Goal: Transaction & Acquisition: Book appointment/travel/reservation

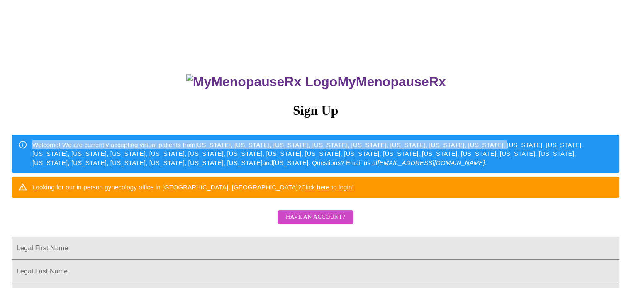
drag, startPoint x: 630, startPoint y: 109, endPoint x: 637, endPoint y: 153, distance: 44.9
click at [630, 153] on html "MyMenopauseRx Sign Up Welcome! We are currently accepting virtual patients from…" at bounding box center [315, 176] width 631 height 353
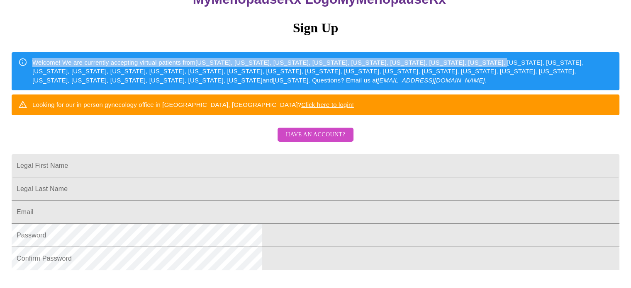
scroll to position [83, 0]
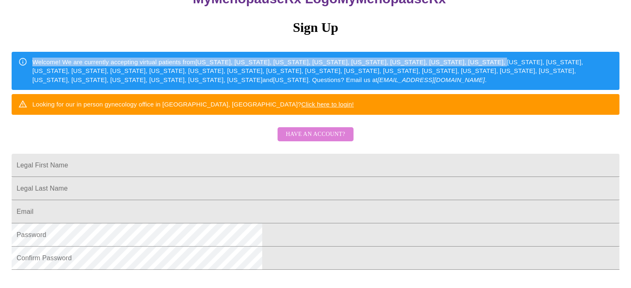
click at [317, 140] on span "Have an account?" at bounding box center [315, 134] width 59 height 10
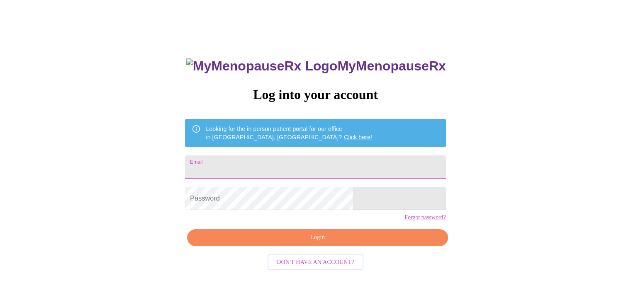
click at [287, 167] on input "Email" at bounding box center [315, 167] width 260 height 23
type input "[EMAIL_ADDRESS][DOMAIN_NAME]"
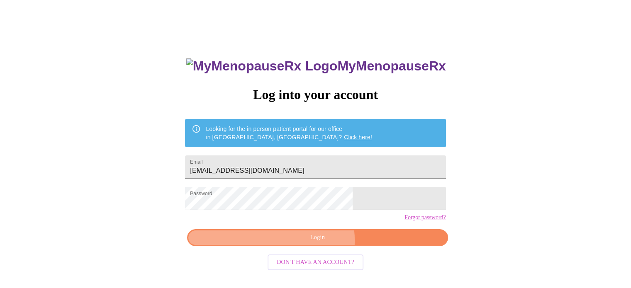
click at [308, 243] on span "Login" at bounding box center [317, 238] width 241 height 10
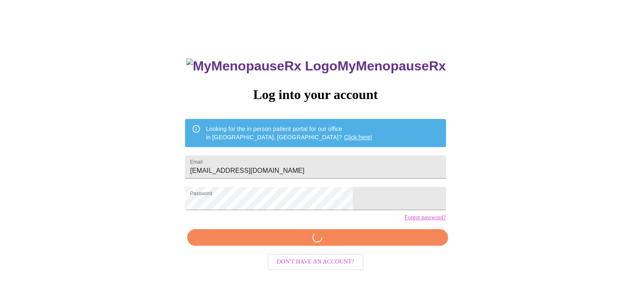
scroll to position [15, 0]
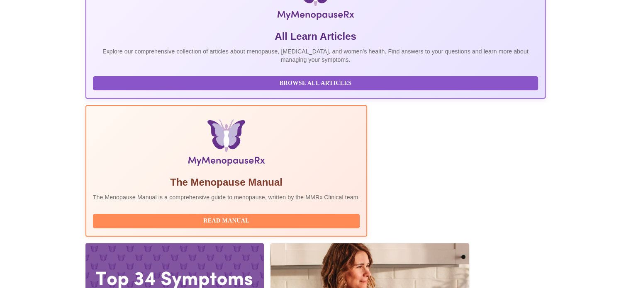
scroll to position [164, 0]
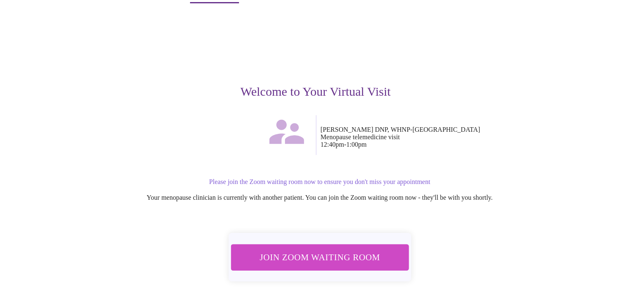
scroll to position [34, 0]
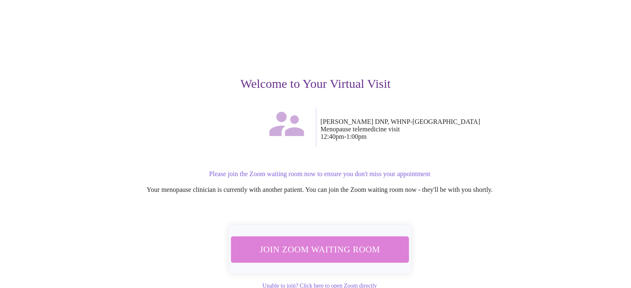
click at [319, 242] on span "Join Zoom Waiting Room" at bounding box center [319, 249] width 156 height 15
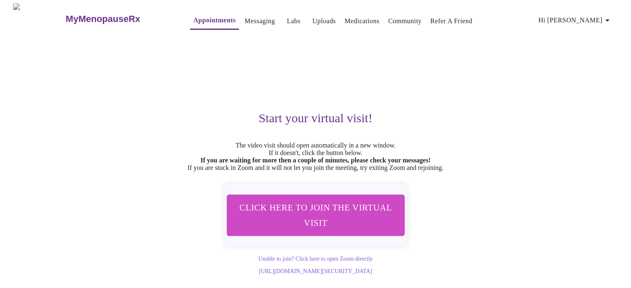
scroll to position [0, 0]
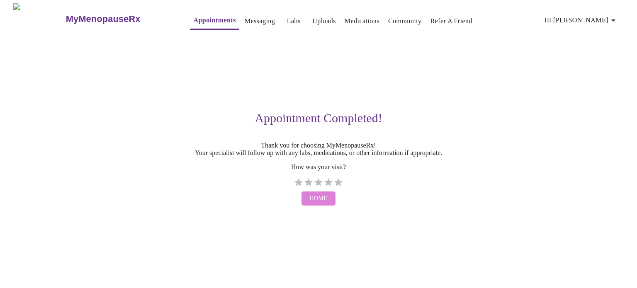
drag, startPoint x: 340, startPoint y: 188, endPoint x: 320, endPoint y: 207, distance: 27.6
click at [320, 204] on span "Home" at bounding box center [319, 199] width 18 height 10
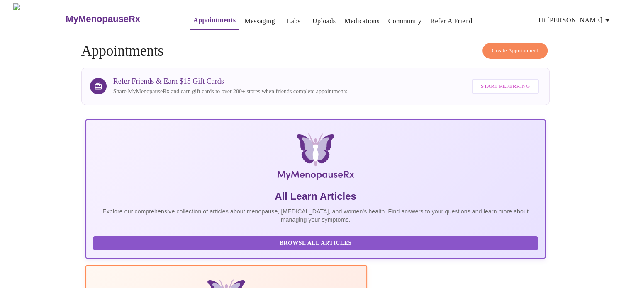
drag, startPoint x: 508, startPoint y: 48, endPoint x: 455, endPoint y: 73, distance: 59.2
click at [455, 75] on div "Refer Friends & Earn $15 Gift Cards Share MyMenopauseRx and earn gift cards to …" at bounding box center [327, 87] width 428 height 24
click at [504, 49] on span "Create Appointment" at bounding box center [515, 51] width 46 height 10
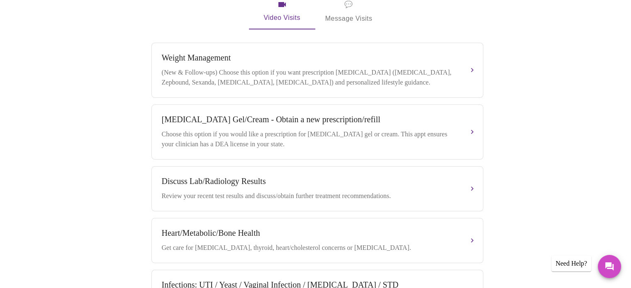
scroll to position [275, 0]
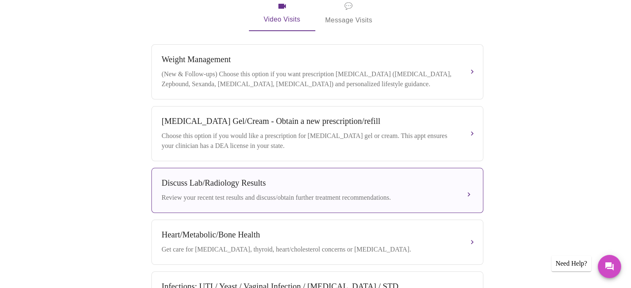
click at [390, 188] on div "Discuss Lab/Radiology Results Review your recent test results and discuss/obtai…" at bounding box center [317, 190] width 311 height 24
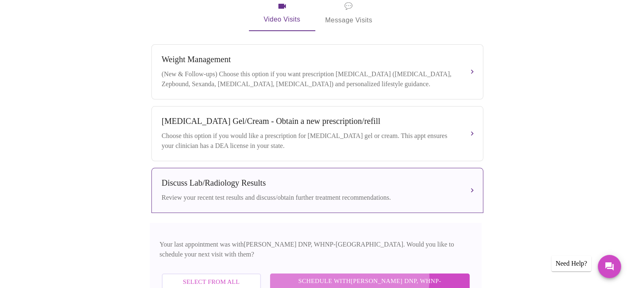
click at [391, 276] on span "Schedule with [PERSON_NAME] DNP, WHNP-BC" at bounding box center [369, 287] width 183 height 22
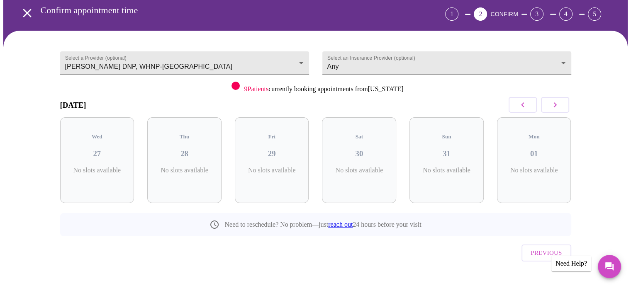
click at [551, 108] on icon "button" at bounding box center [555, 105] width 10 height 10
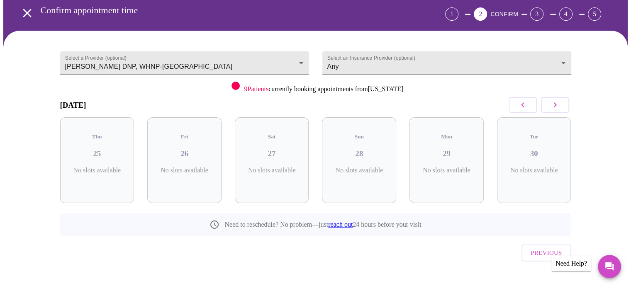
click at [551, 108] on icon "button" at bounding box center [555, 105] width 10 height 10
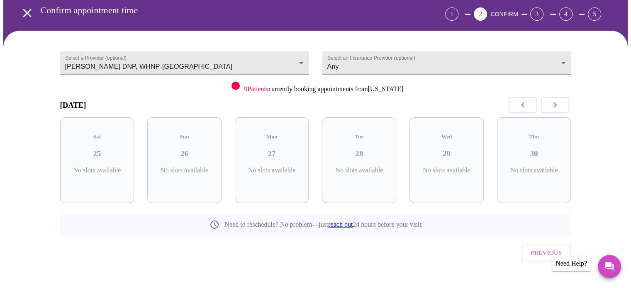
click at [551, 108] on icon "button" at bounding box center [555, 105] width 10 height 10
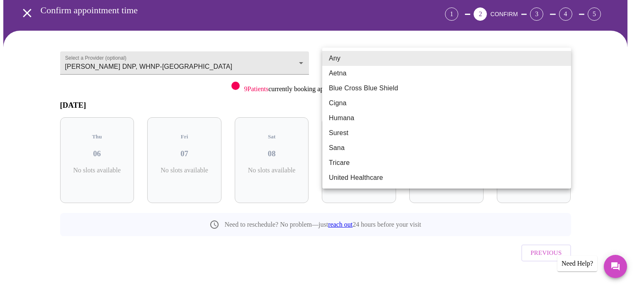
click at [561, 58] on body "MyMenopauseRx Appointments Messaging Labs Uploads Medications Community Refer a…" at bounding box center [318, 134] width 630 height 337
click at [425, 89] on li "Blue Cross Blue Shield" at bounding box center [446, 88] width 249 height 15
type input "Blue Cross Blue Shield"
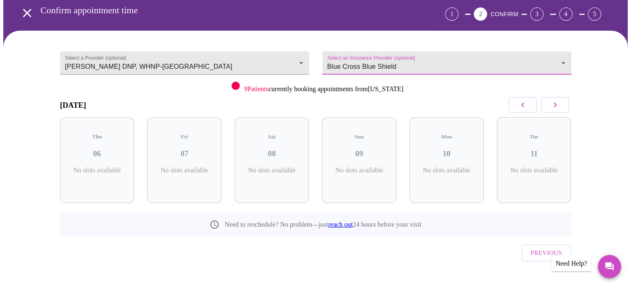
click at [426, 105] on div "[DATE]" at bounding box center [315, 105] width 511 height 24
click at [548, 104] on button "button" at bounding box center [555, 105] width 28 height 16
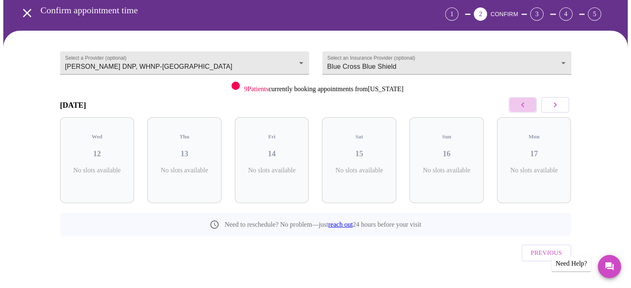
click at [523, 104] on icon "button" at bounding box center [523, 105] width 10 height 10
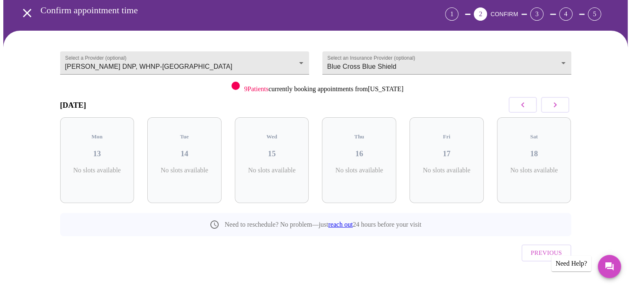
click at [523, 104] on icon "button" at bounding box center [523, 105] width 10 height 10
click at [307, 61] on body "MyMenopauseRx Appointments Messaging Labs Uploads Medications Community Refer a…" at bounding box center [315, 134] width 624 height 337
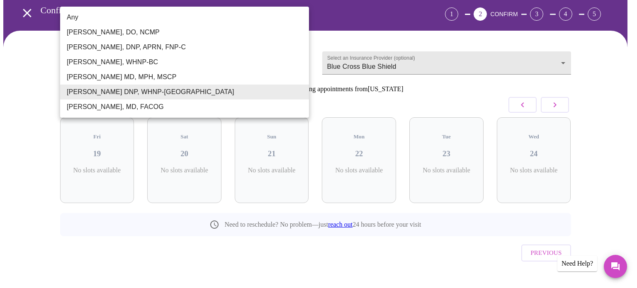
click at [103, 20] on li "Any" at bounding box center [184, 17] width 249 height 15
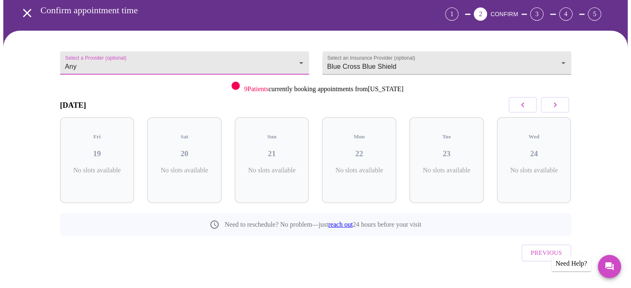
click at [443, 94] on div "[DATE]" at bounding box center [315, 105] width 511 height 24
click at [556, 104] on icon "button" at bounding box center [554, 104] width 3 height 5
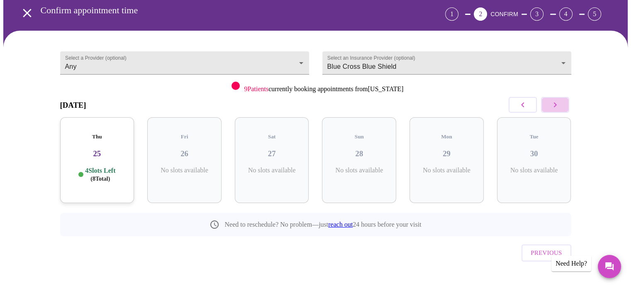
click at [556, 104] on icon "button" at bounding box center [554, 104] width 3 height 5
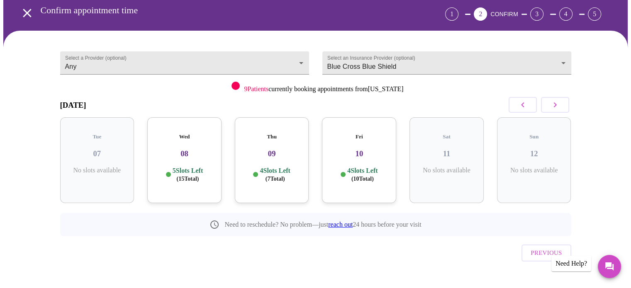
click at [556, 104] on icon "button" at bounding box center [554, 104] width 3 height 5
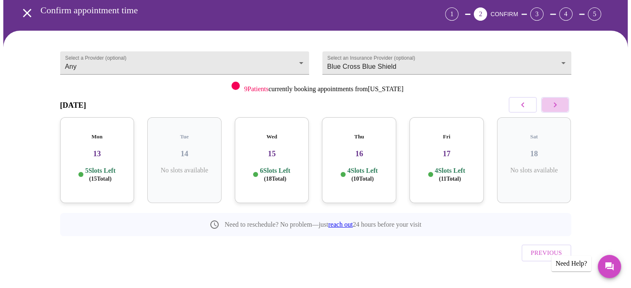
click at [556, 104] on icon "button" at bounding box center [554, 104] width 3 height 5
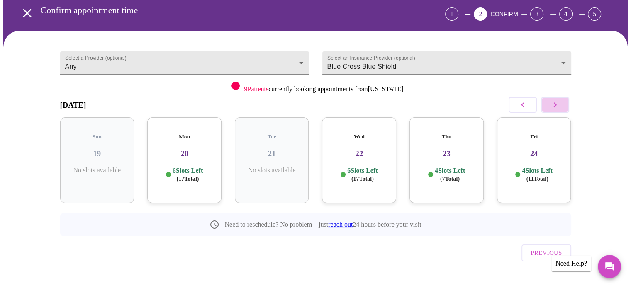
click at [556, 104] on icon "button" at bounding box center [554, 104] width 3 height 5
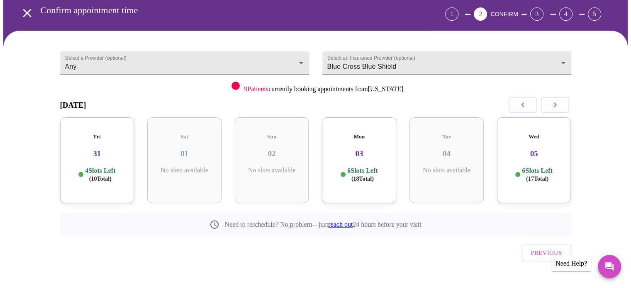
click at [556, 104] on icon "button" at bounding box center [554, 104] width 3 height 5
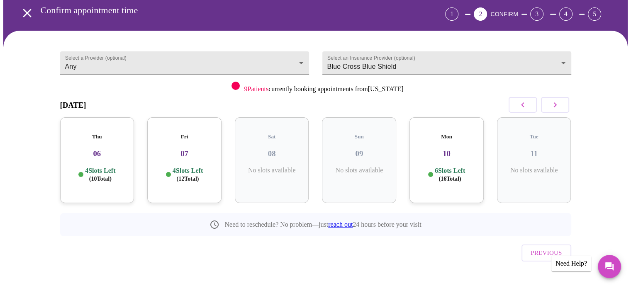
click at [529, 102] on button "button" at bounding box center [522, 105] width 28 height 16
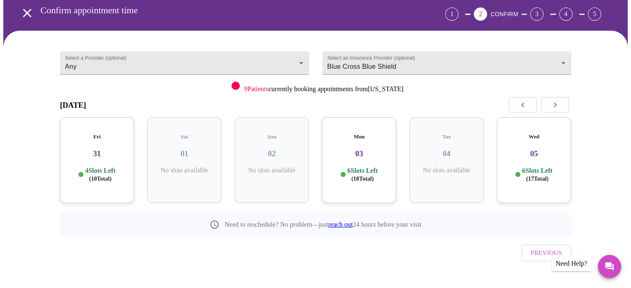
click at [531, 149] on h3 "05" at bounding box center [533, 153] width 61 height 9
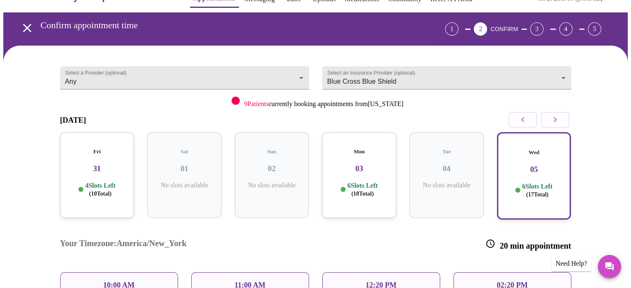
scroll to position [23, 0]
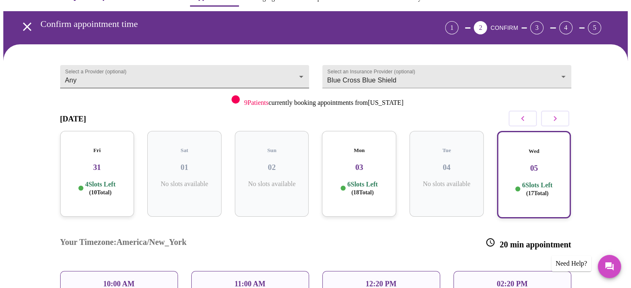
click at [297, 68] on body "MyMenopauseRx Appointments Messaging Labs Uploads Medications Community Refer a…" at bounding box center [315, 208] width 624 height 457
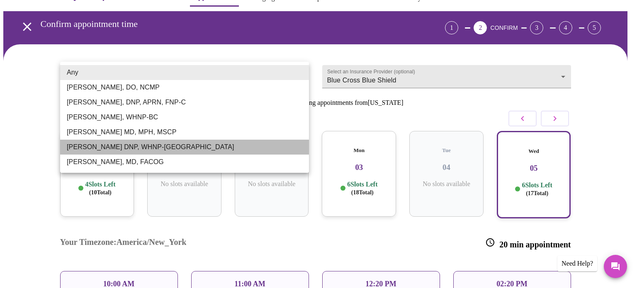
click at [123, 144] on li "[PERSON_NAME] DNP, WHNP-[GEOGRAPHIC_DATA]" at bounding box center [184, 147] width 249 height 15
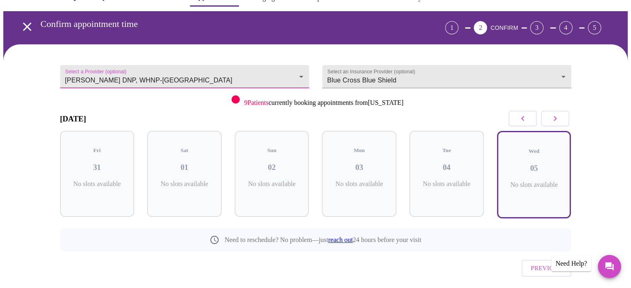
click at [304, 75] on body "MyMenopauseRx Appointments Messaging Labs Uploads Medications Community Refer a…" at bounding box center [315, 149] width 624 height 338
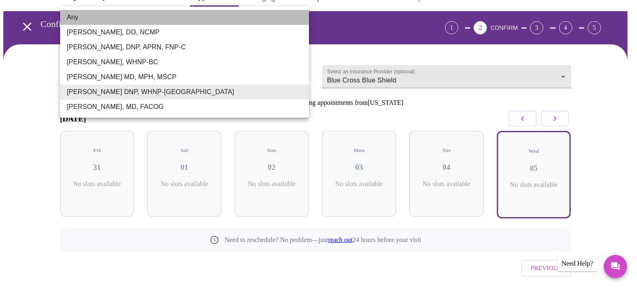
click at [171, 17] on li "Any" at bounding box center [184, 17] width 249 height 15
type input "Any"
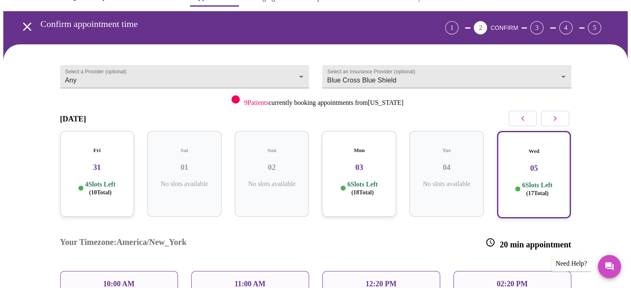
click at [364, 163] on h3 "03" at bounding box center [358, 167] width 61 height 9
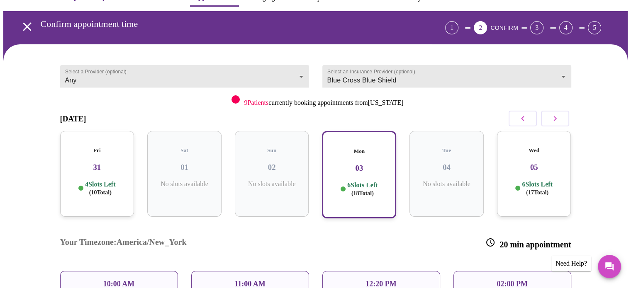
click at [524, 165] on div "Wed 05 6 Slots Left ( 17 Total)" at bounding box center [534, 174] width 74 height 86
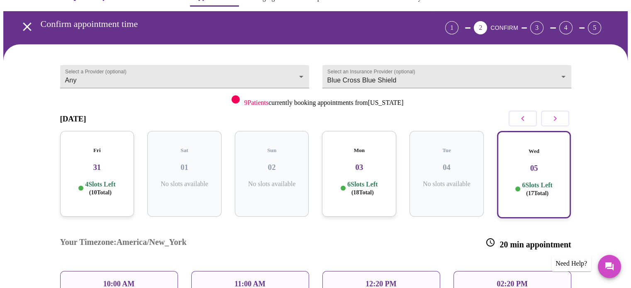
click at [343, 167] on div "Mon 03 6 Slots Left ( 18 Total)" at bounding box center [359, 174] width 74 height 86
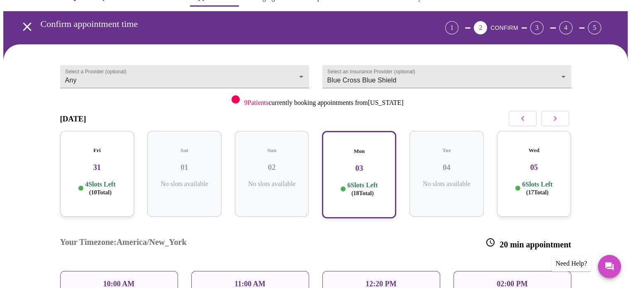
click at [146, 271] on div "10:00 AM" at bounding box center [119, 284] width 118 height 26
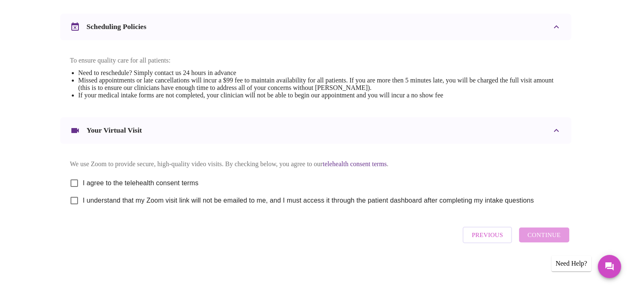
scroll to position [312, 0]
click at [74, 177] on input "I agree to the telehealth consent terms" at bounding box center [74, 183] width 17 height 17
checkbox input "true"
click at [73, 200] on input "I understand that my Zoom visit link will not be emailed to me, and I must acce…" at bounding box center [74, 200] width 17 height 17
checkbox input "true"
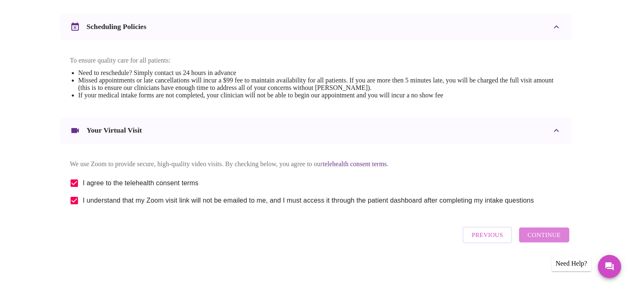
click at [549, 235] on span "Continue" at bounding box center [543, 235] width 33 height 11
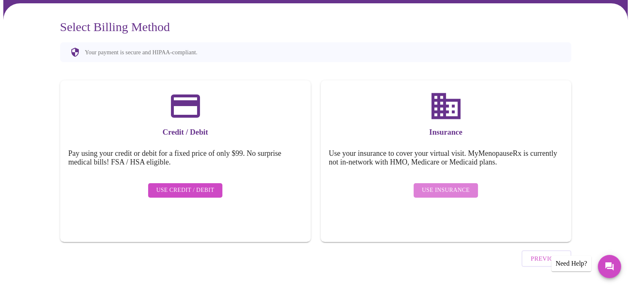
click at [456, 185] on span "Use Insurance" at bounding box center [446, 190] width 48 height 10
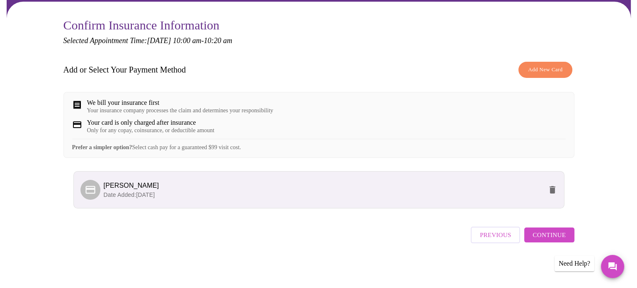
scroll to position [71, 0]
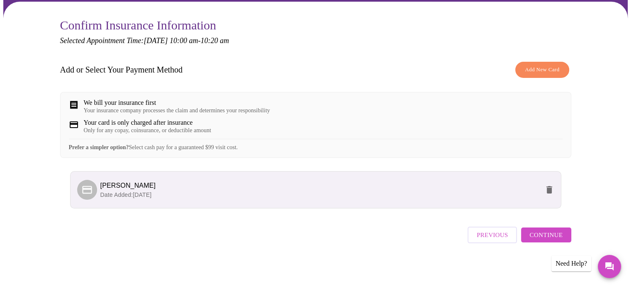
click at [532, 65] on span "Add New Card" at bounding box center [542, 70] width 34 height 10
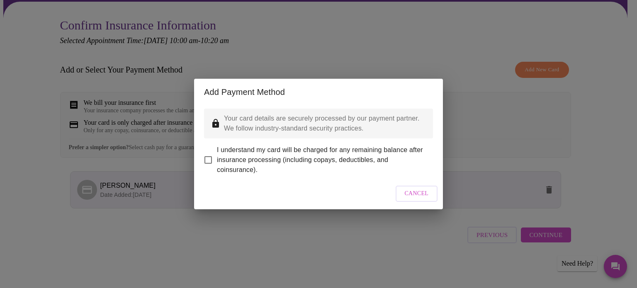
click at [210, 154] on input "I understand my card will be charged for any remaining balance after insurance …" at bounding box center [207, 159] width 17 height 17
checkbox input "true"
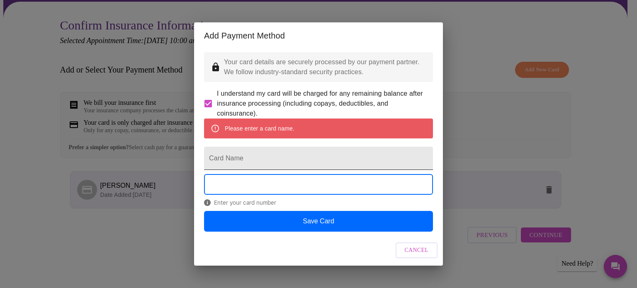
click at [228, 160] on input "Card Name" at bounding box center [318, 158] width 229 height 23
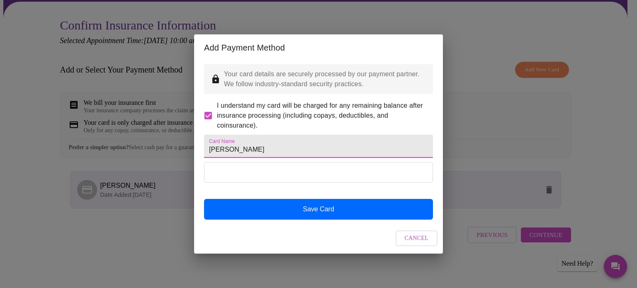
type input "[PERSON_NAME]"
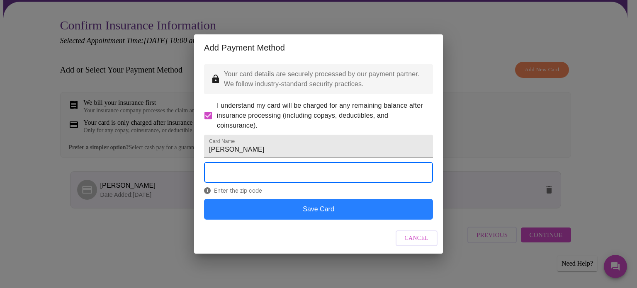
click at [242, 220] on button "Save Card" at bounding box center [318, 209] width 229 height 21
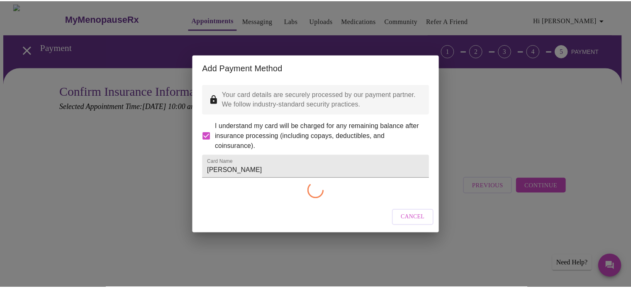
scroll to position [0, 0]
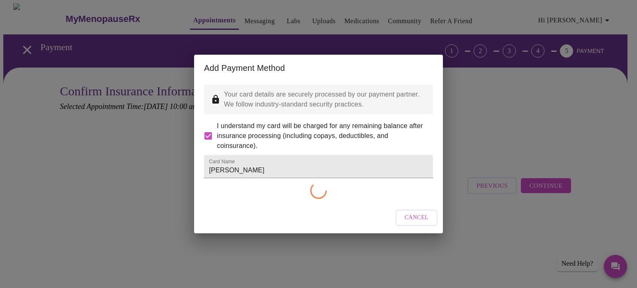
checkbox input "false"
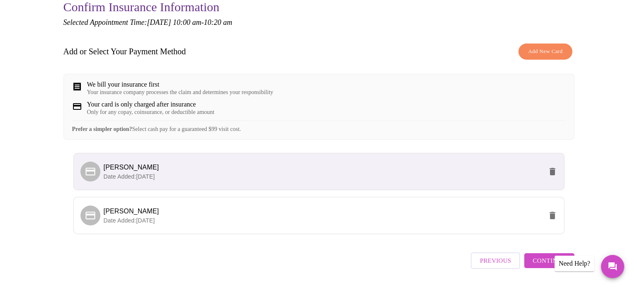
scroll to position [85, 0]
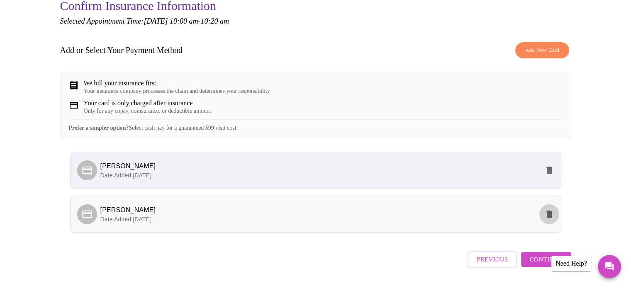
click at [551, 218] on icon "delete" at bounding box center [549, 214] width 6 height 7
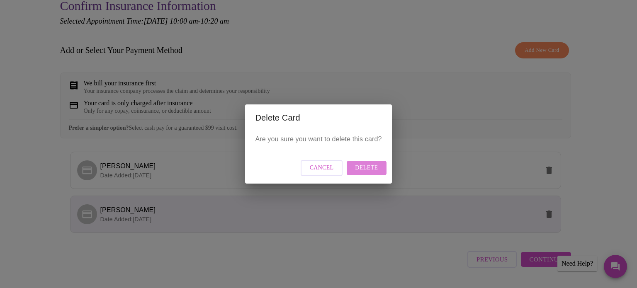
click at [374, 167] on span "Delete" at bounding box center [366, 168] width 23 height 10
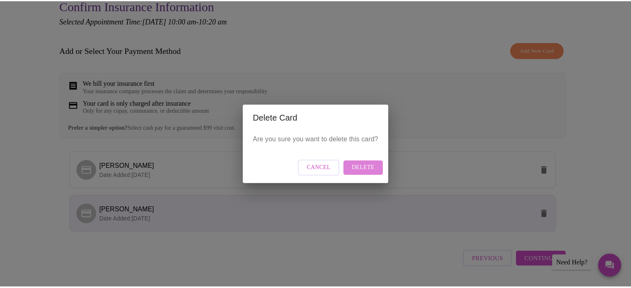
scroll to position [0, 0]
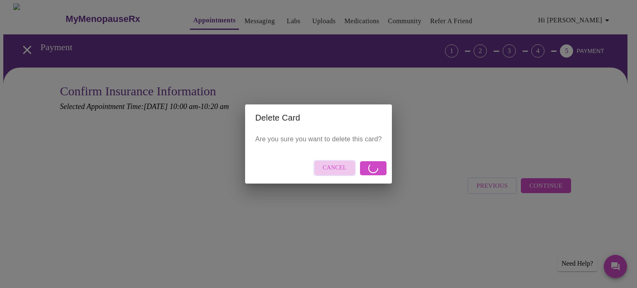
click at [332, 163] on span "Cancel" at bounding box center [335, 168] width 24 height 10
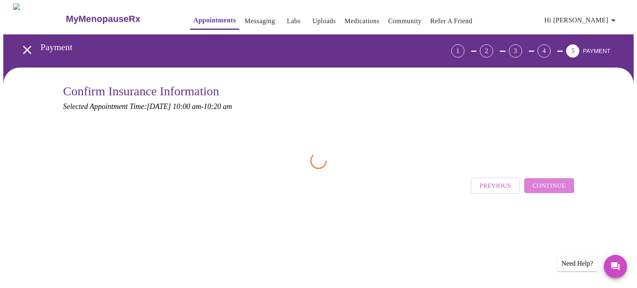
click at [544, 184] on span "Continue" at bounding box center [548, 185] width 33 height 11
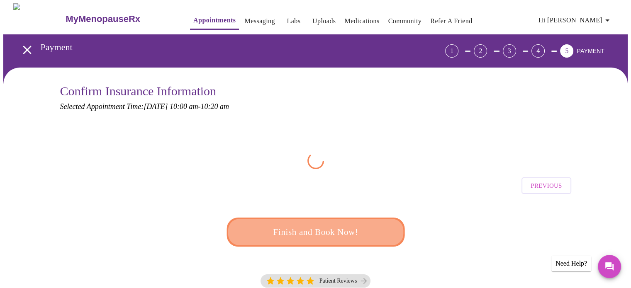
click at [336, 230] on span "Finish and Book Now!" at bounding box center [315, 232] width 153 height 15
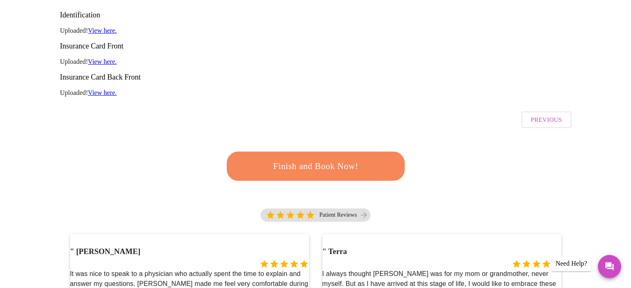
scroll to position [101, 0]
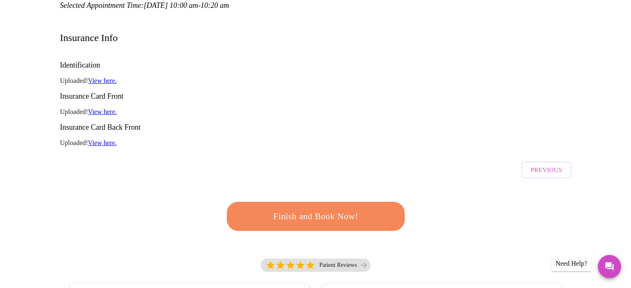
click at [331, 209] on span "Finish and Book Now!" at bounding box center [315, 216] width 153 height 15
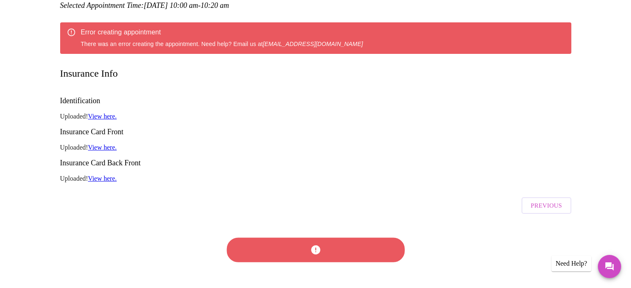
scroll to position [0, 0]
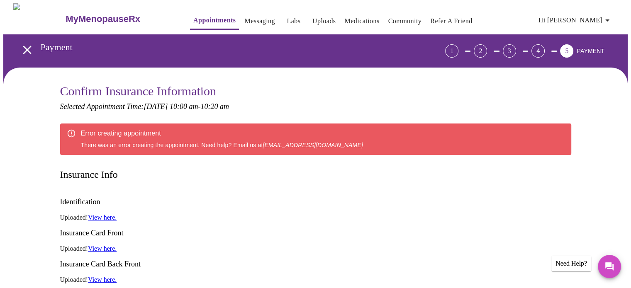
click at [458, 48] on div "1" at bounding box center [451, 50] width 13 height 13
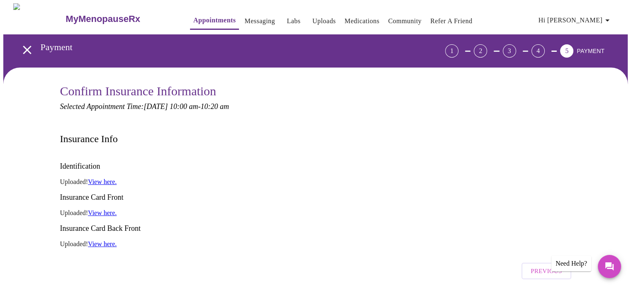
click at [24, 43] on icon "open drawer" at bounding box center [27, 50] width 15 height 15
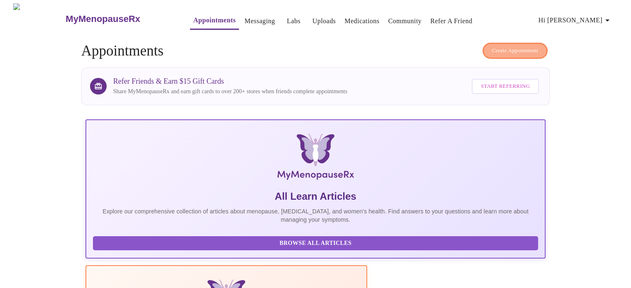
click at [494, 46] on span "Create Appointment" at bounding box center [515, 51] width 46 height 10
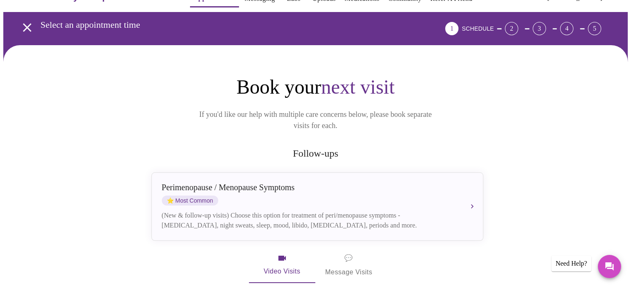
scroll to position [25, 0]
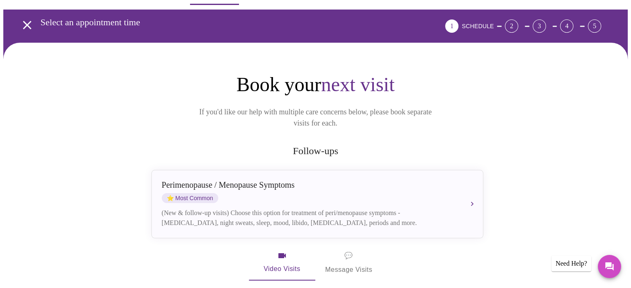
click at [30, 19] on icon "open drawer" at bounding box center [27, 25] width 15 height 15
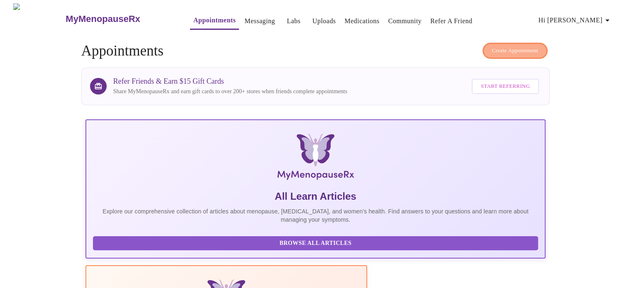
click at [513, 47] on span "Create Appointment" at bounding box center [515, 51] width 46 height 10
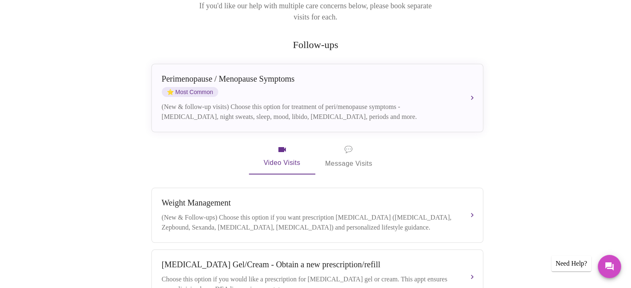
scroll to position [131, 0]
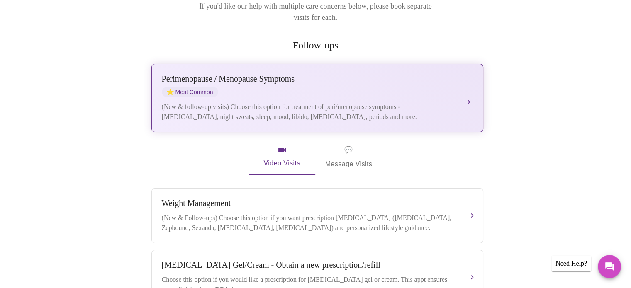
click at [401, 79] on div "[MEDICAL_DATA] / Menopause Symptoms ⭐ Most Common" at bounding box center [309, 85] width 294 height 23
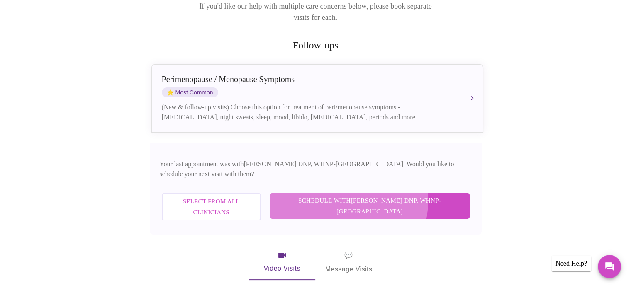
click at [372, 195] on span "Schedule with [PERSON_NAME] DNP, WHNP-BC" at bounding box center [369, 206] width 183 height 22
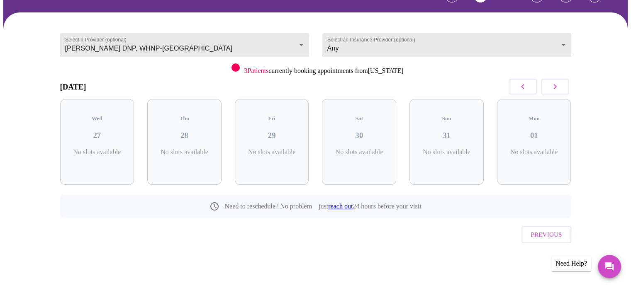
scroll to position [37, 0]
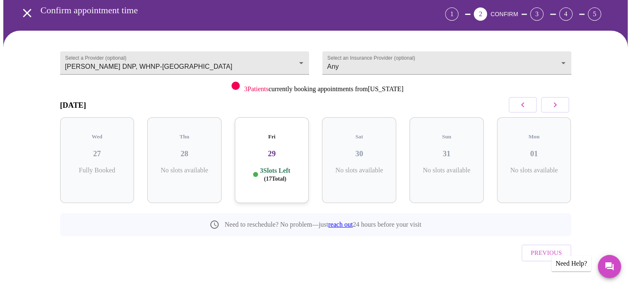
click at [553, 106] on icon "button" at bounding box center [555, 105] width 10 height 10
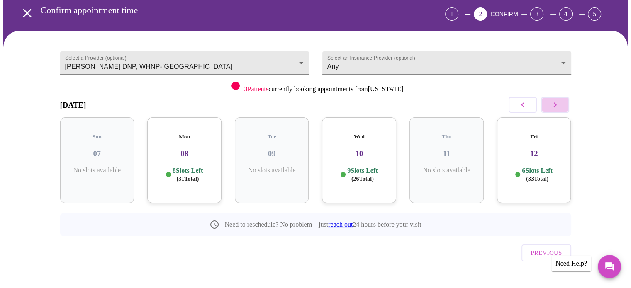
click at [553, 106] on icon "button" at bounding box center [555, 105] width 10 height 10
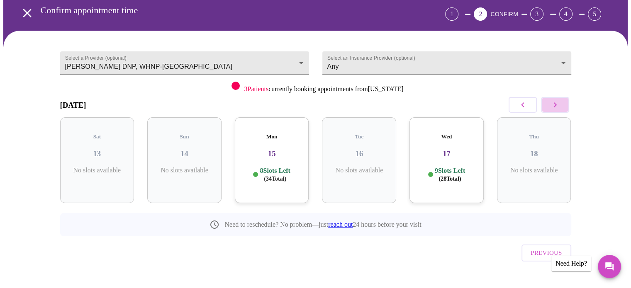
click at [553, 106] on icon "button" at bounding box center [555, 105] width 10 height 10
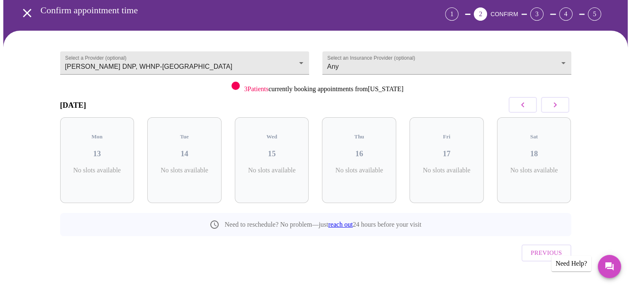
click at [553, 106] on icon "button" at bounding box center [555, 105] width 10 height 10
click at [367, 134] on h5 "Mon" at bounding box center [358, 137] width 61 height 7
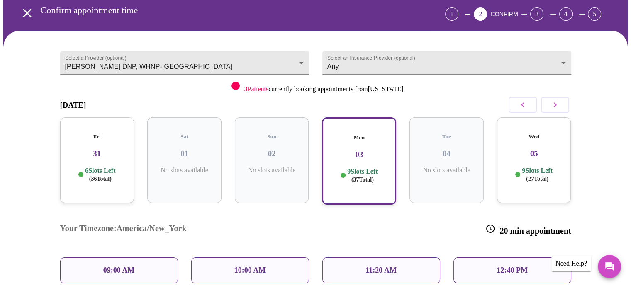
click at [115, 266] on p "09:00 AM" at bounding box center [119, 270] width 32 height 9
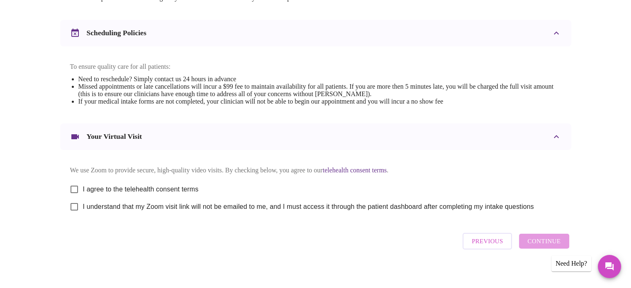
scroll to position [312, 0]
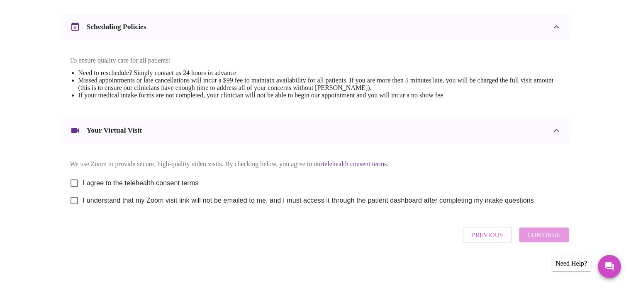
click at [73, 180] on input "I agree to the telehealth consent terms" at bounding box center [74, 183] width 17 height 17
checkbox input "true"
click at [77, 200] on input "I understand that my Zoom visit link will not be emailed to me, and I must acce…" at bounding box center [74, 200] width 17 height 17
checkbox input "true"
click at [552, 238] on span "Continue" at bounding box center [543, 235] width 33 height 11
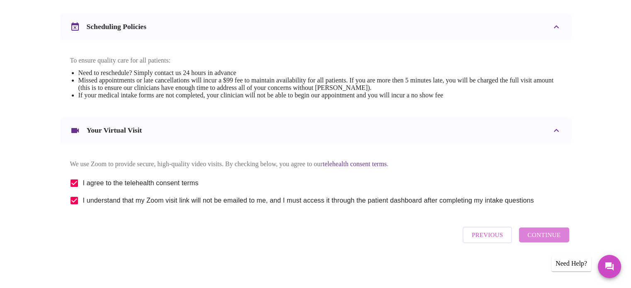
scroll to position [64, 0]
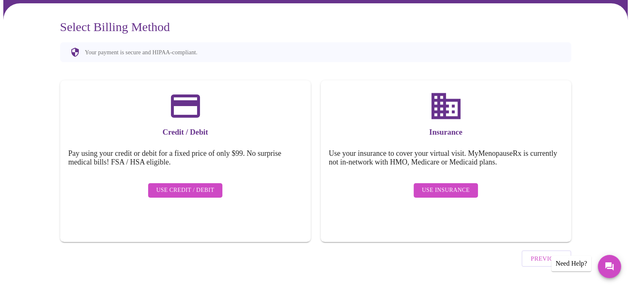
click at [457, 185] on span "Use Insurance" at bounding box center [446, 190] width 48 height 10
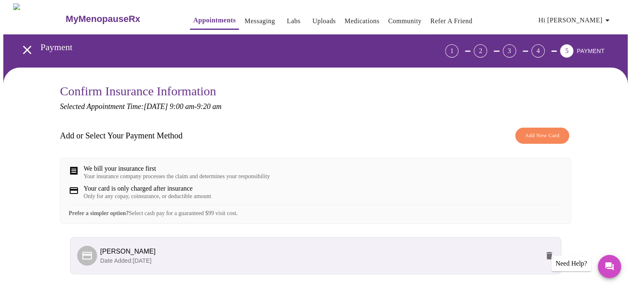
scroll to position [71, 0]
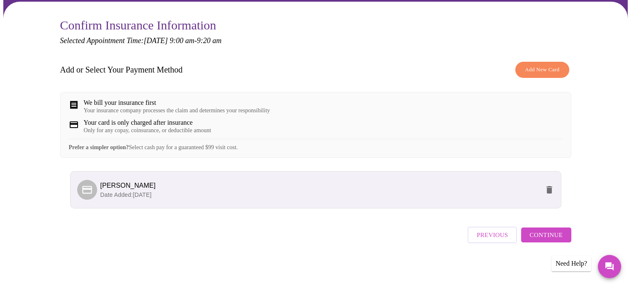
click at [541, 239] on span "Continue" at bounding box center [545, 235] width 33 height 11
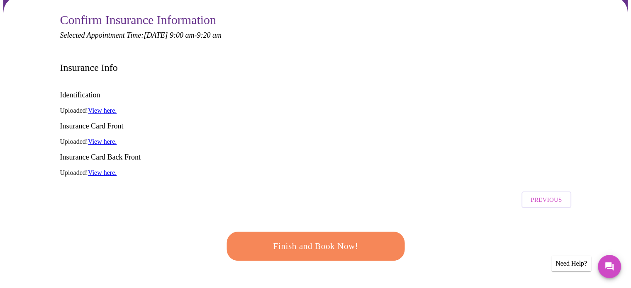
click at [340, 239] on span "Finish and Book Now!" at bounding box center [315, 246] width 153 height 15
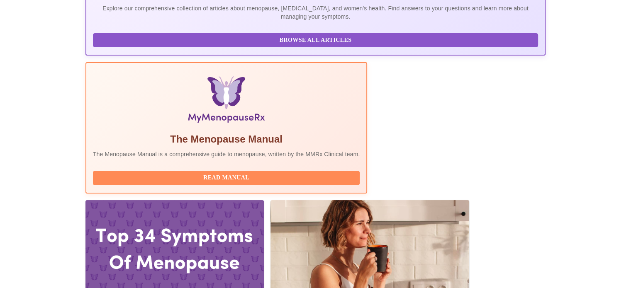
scroll to position [206, 0]
